Goal: Check status: Check status

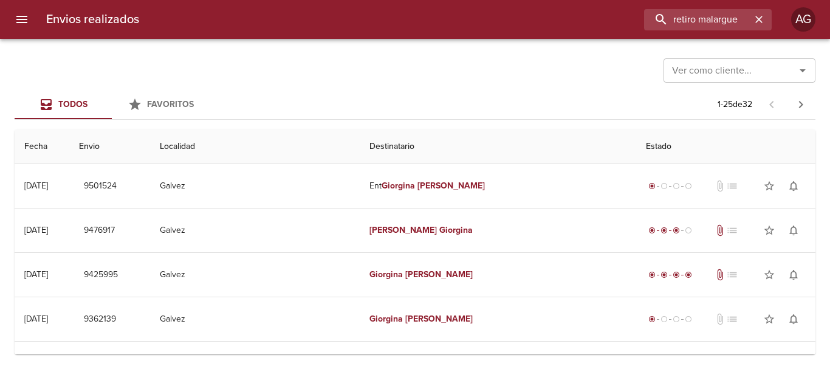
type input "retiro malargue"
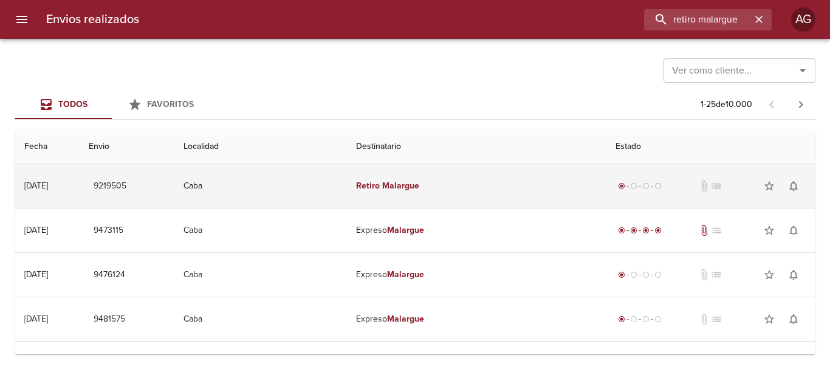
click at [442, 193] on td "Retiro Malargue" at bounding box center [475, 186] width 259 height 44
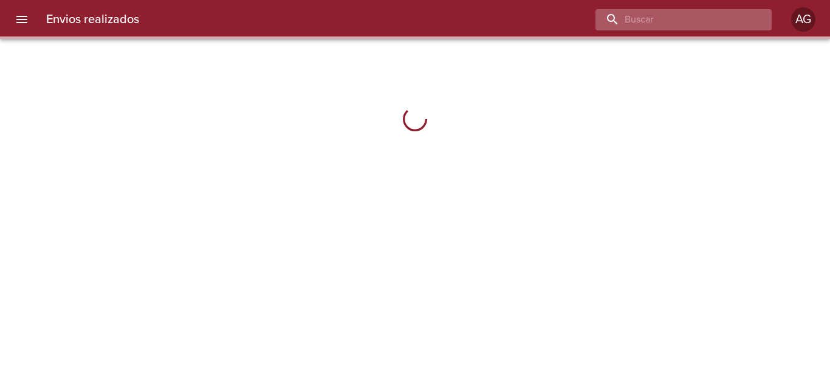
click at [686, 26] on input "buscar" at bounding box center [672, 19] width 155 height 21
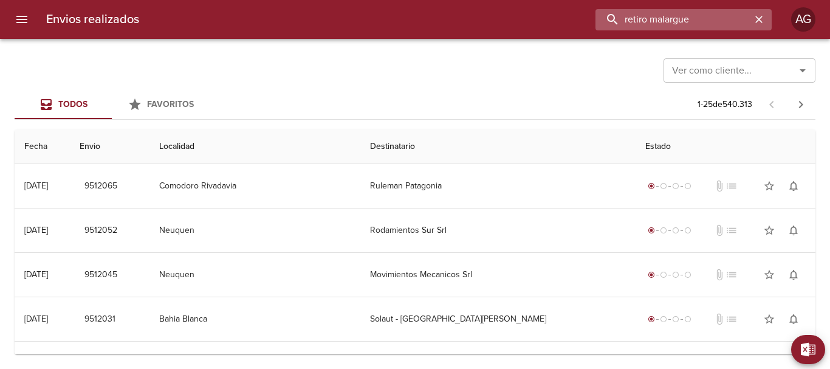
type input "retiro malargue"
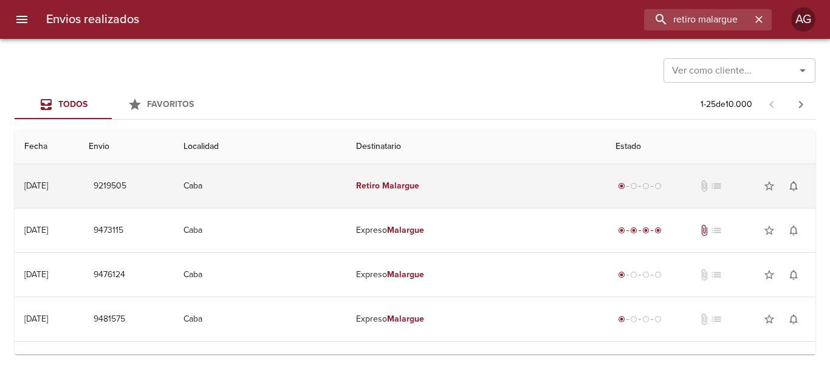
click at [380, 190] on em "Retiro" at bounding box center [368, 185] width 24 height 10
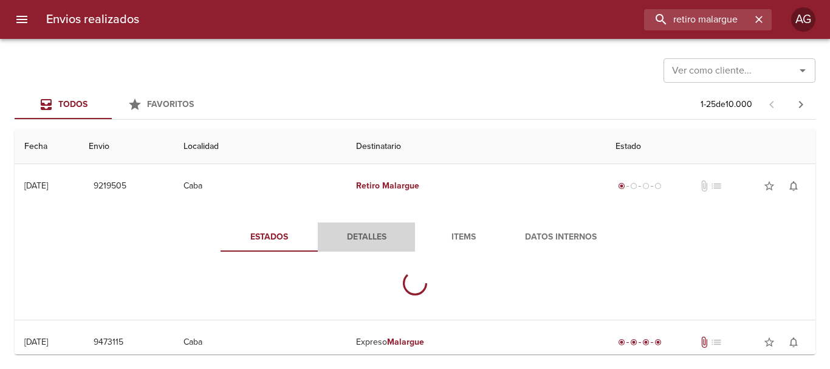
click at [362, 237] on span "Detalles" at bounding box center [366, 237] width 83 height 15
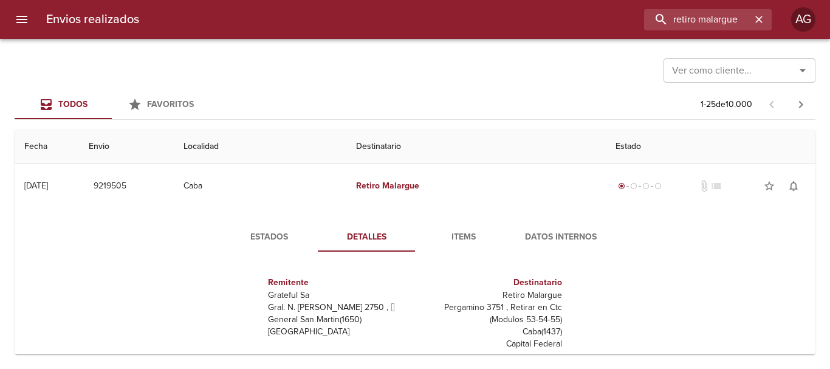
scroll to position [6, 0]
